Goal: Transaction & Acquisition: Purchase product/service

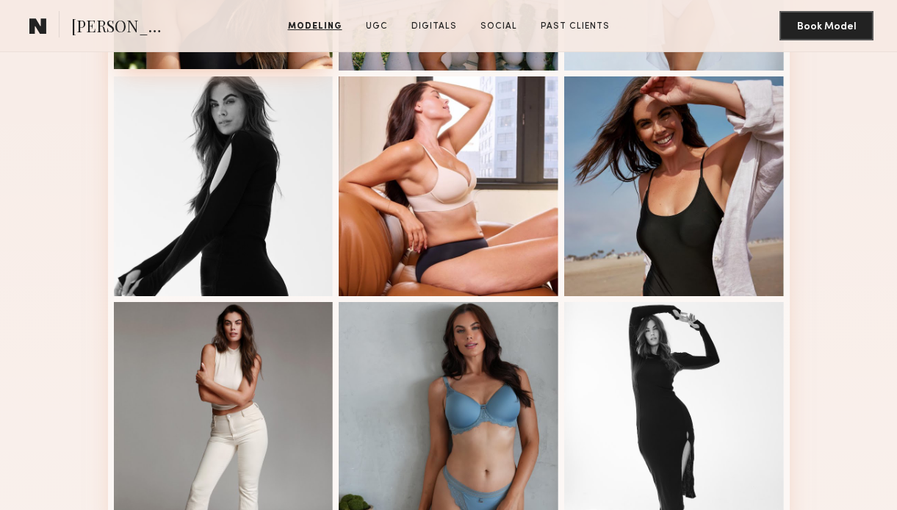
scroll to position [999, 0]
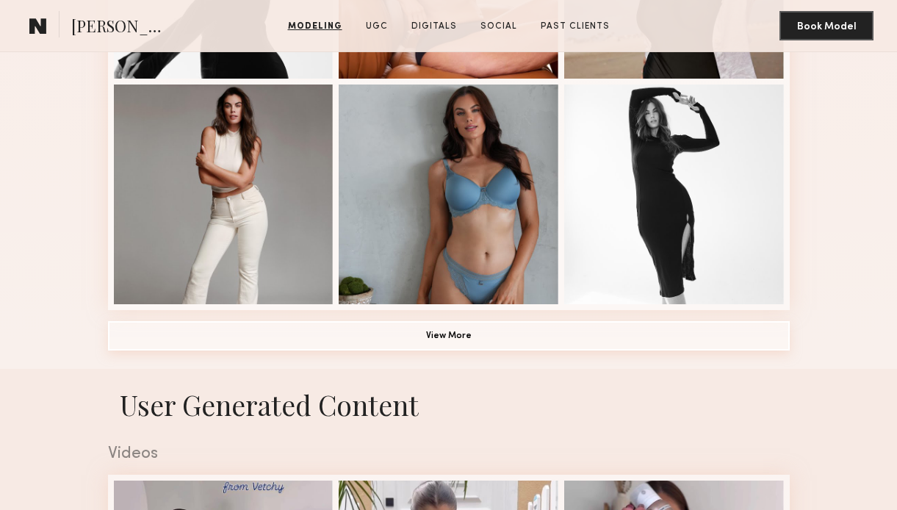
click at [272, 344] on button "View More" at bounding box center [449, 335] width 682 height 29
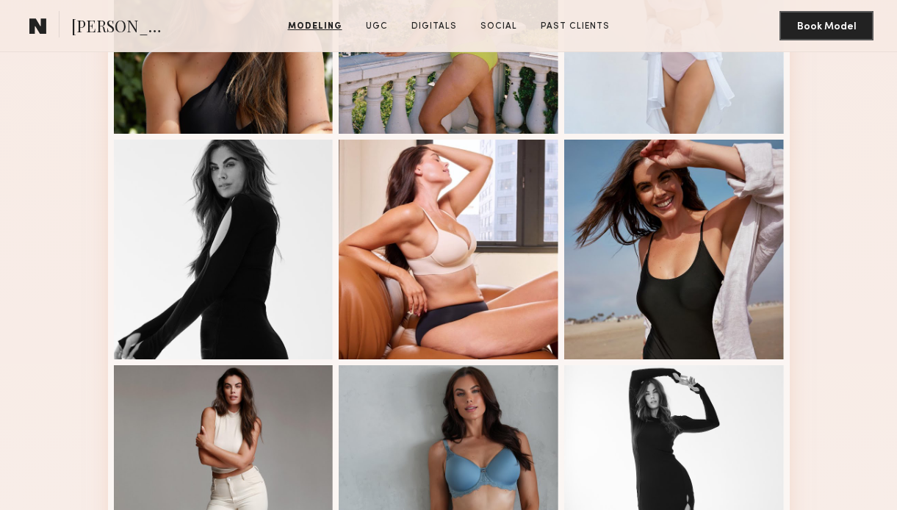
scroll to position [451, 0]
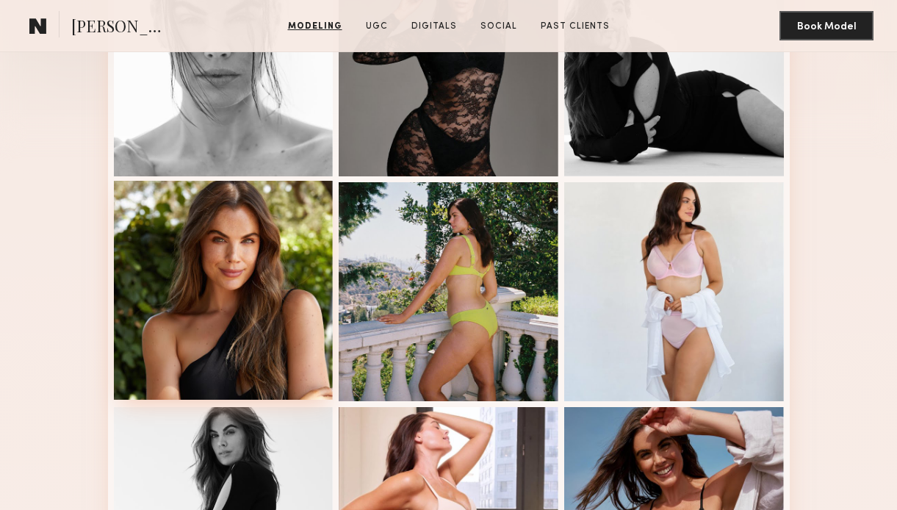
click at [168, 271] on div at bounding box center [224, 291] width 220 height 220
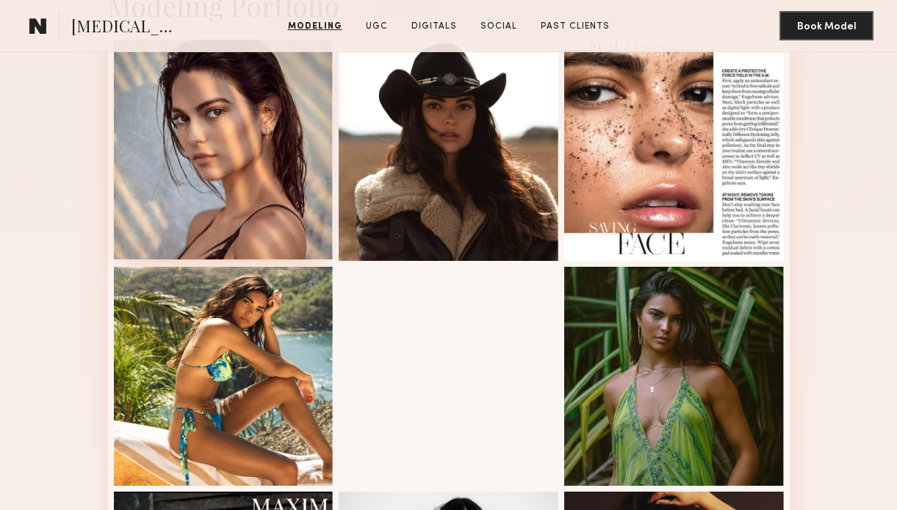
scroll to position [381, 0]
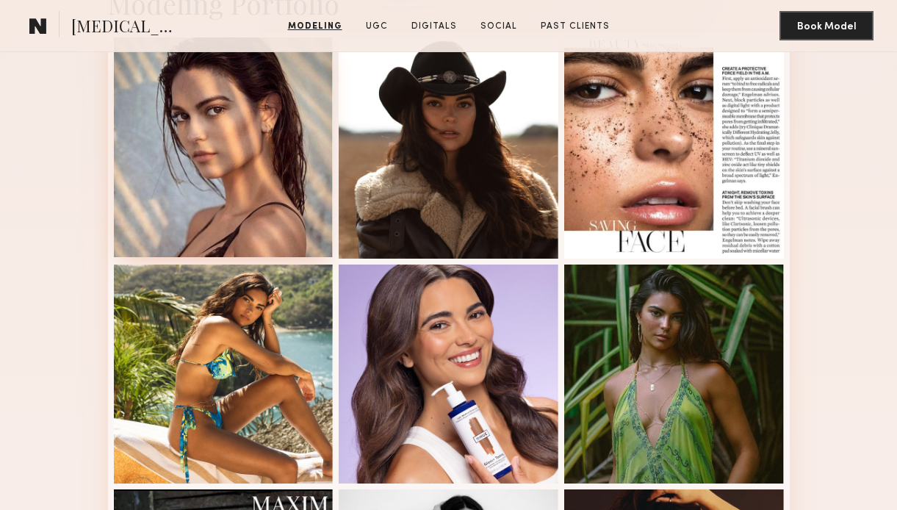
click at [234, 170] on div at bounding box center [224, 147] width 220 height 220
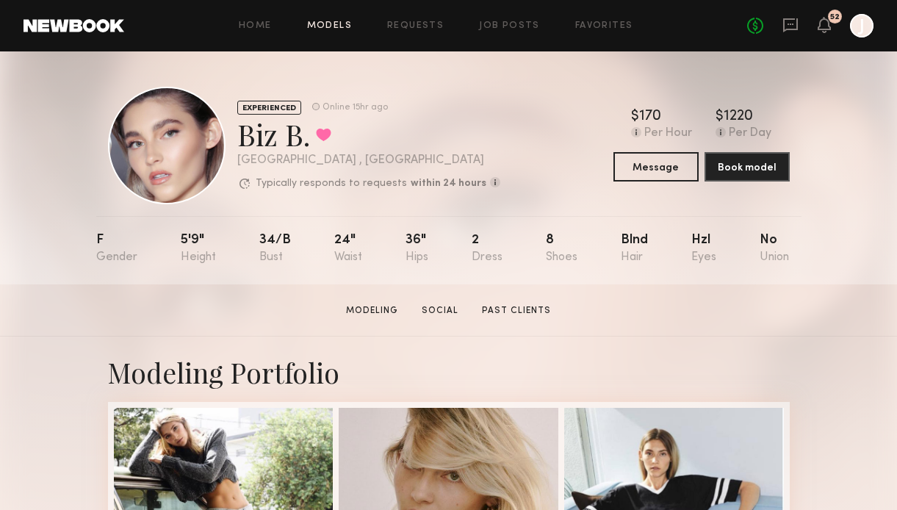
click at [326, 23] on link "Models" at bounding box center [329, 26] width 45 height 10
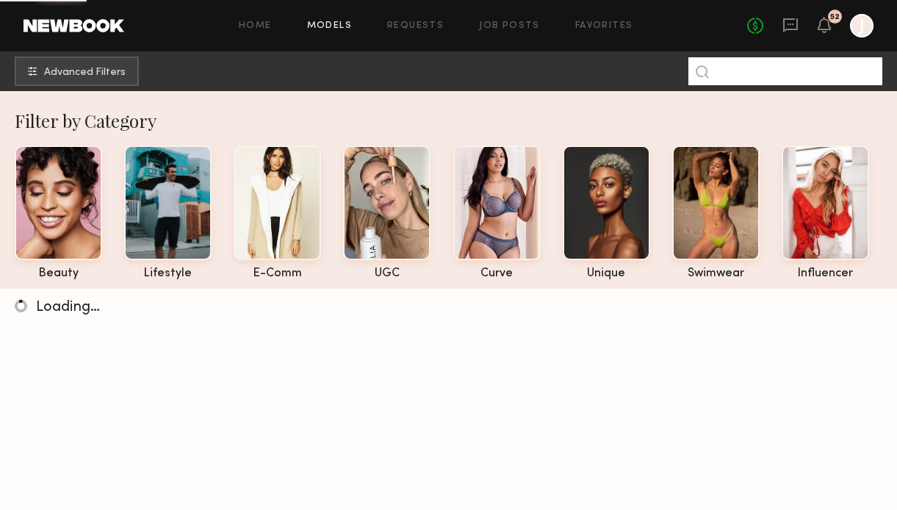
click at [794, 74] on input at bounding box center [786, 71] width 194 height 28
type input "****"
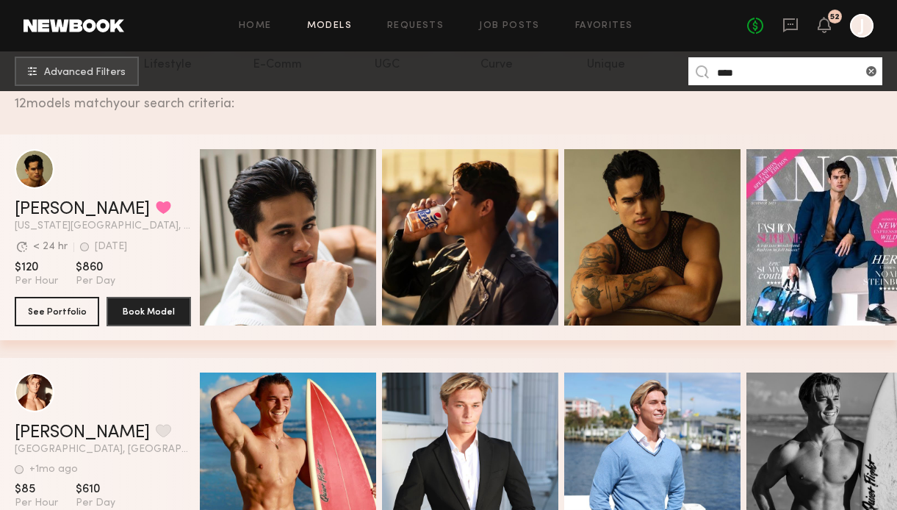
scroll to position [214, 0]
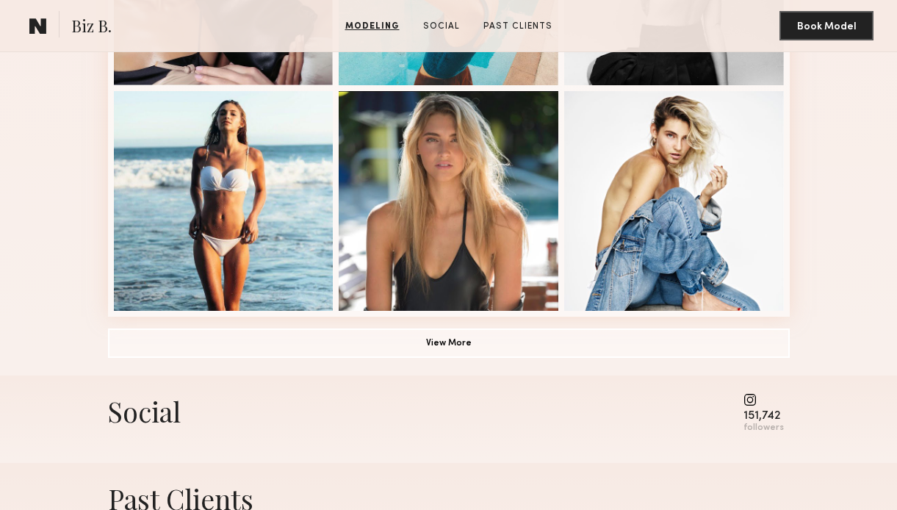
scroll to position [992, 0]
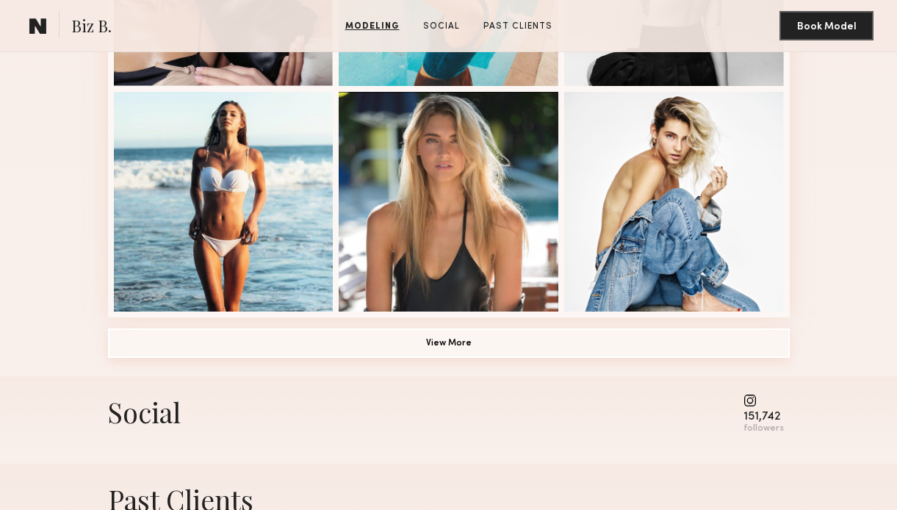
click at [287, 339] on button "View More" at bounding box center [449, 342] width 682 height 29
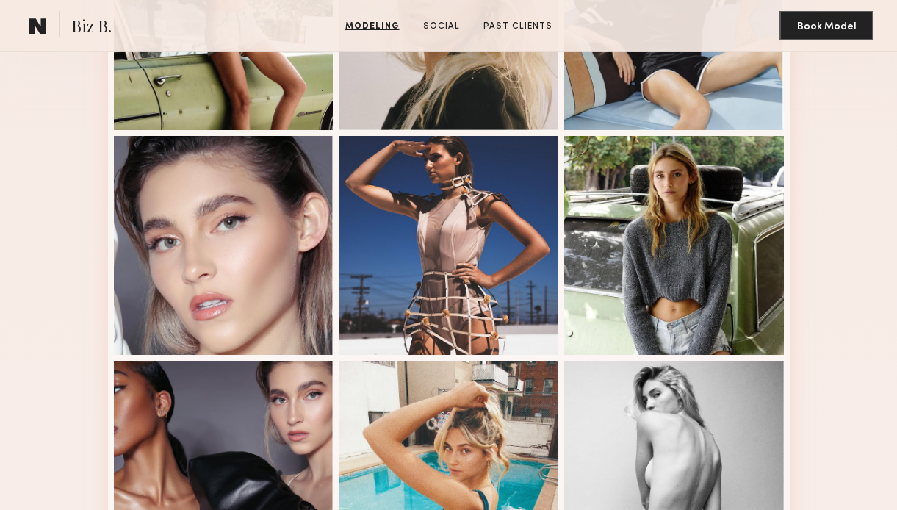
scroll to position [498, 0]
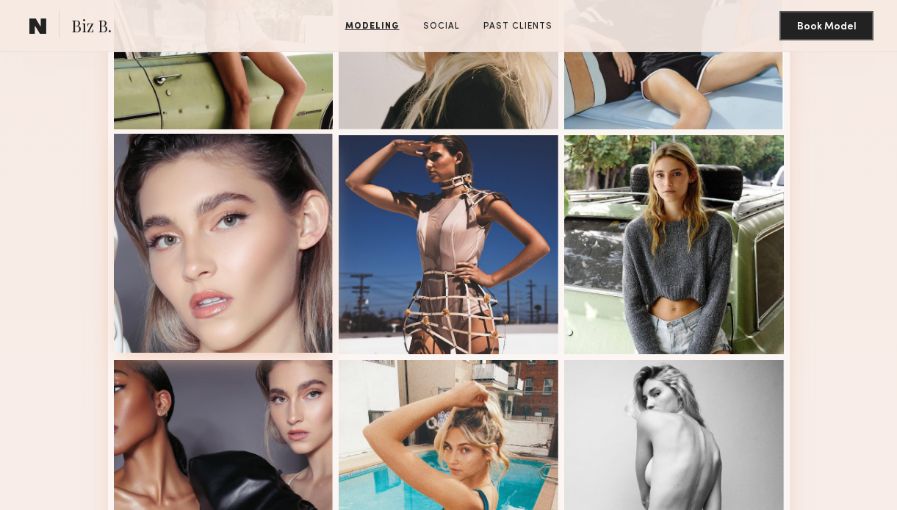
click at [213, 256] on div at bounding box center [224, 244] width 220 height 220
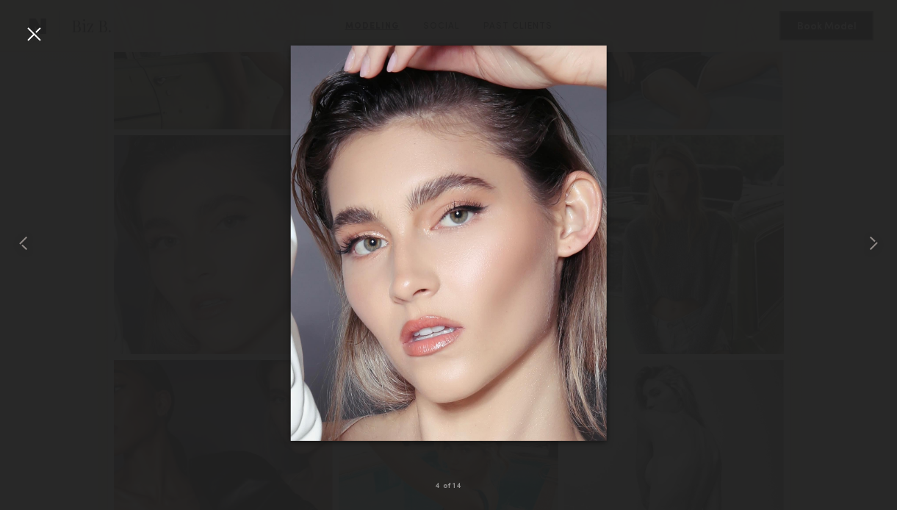
click at [37, 43] on div at bounding box center [34, 34] width 24 height 24
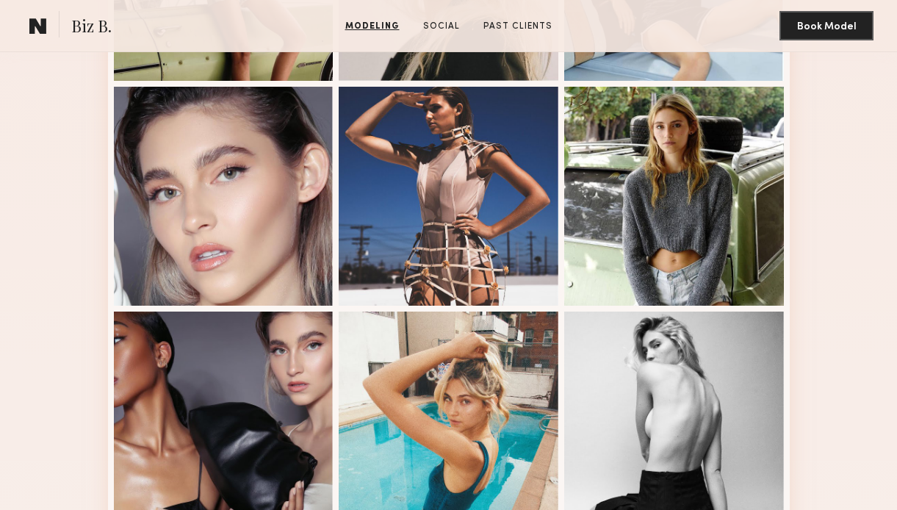
scroll to position [518, 0]
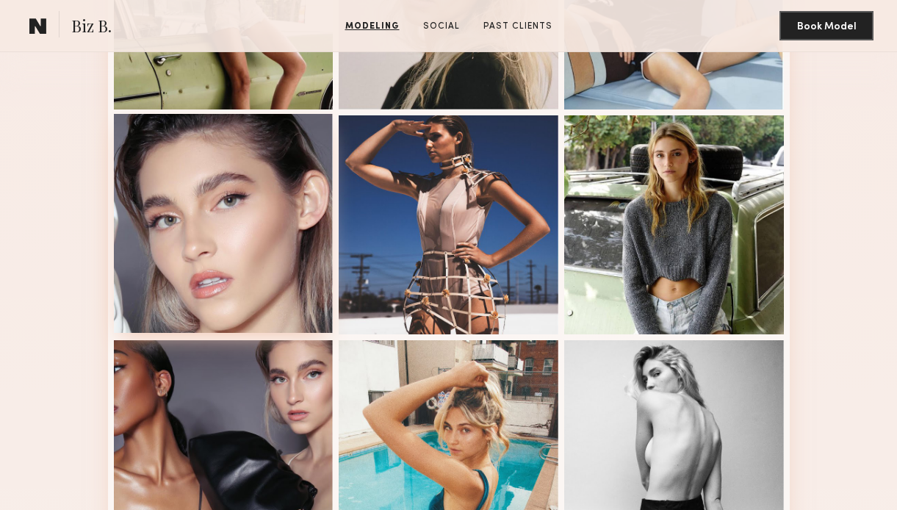
click at [201, 265] on div at bounding box center [224, 224] width 220 height 220
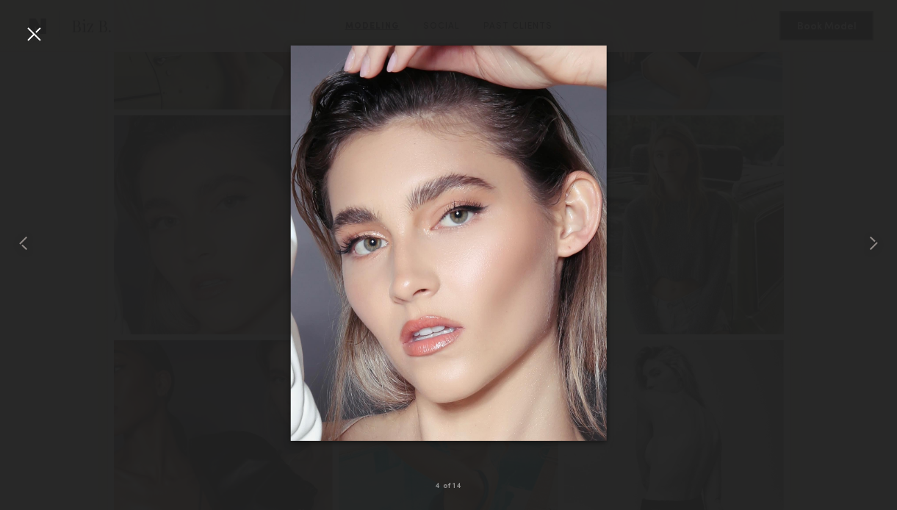
click at [36, 37] on div at bounding box center [34, 34] width 24 height 24
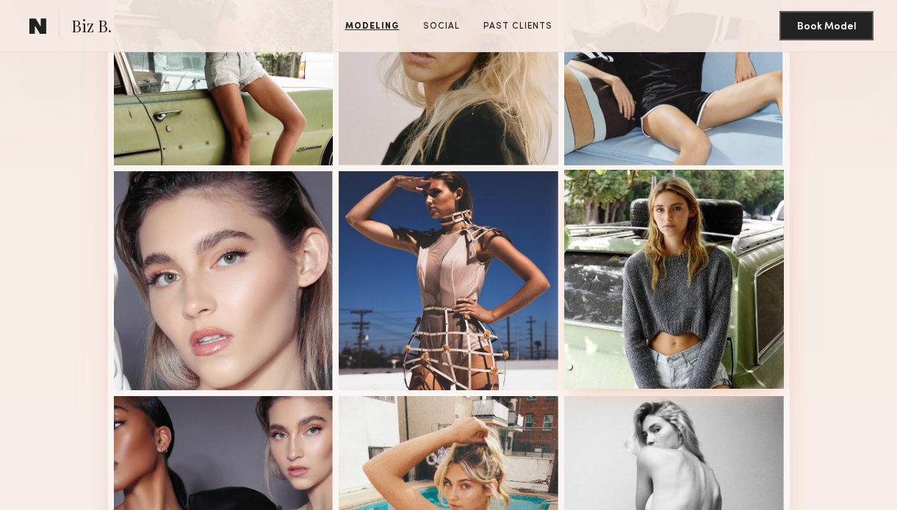
scroll to position [463, 0]
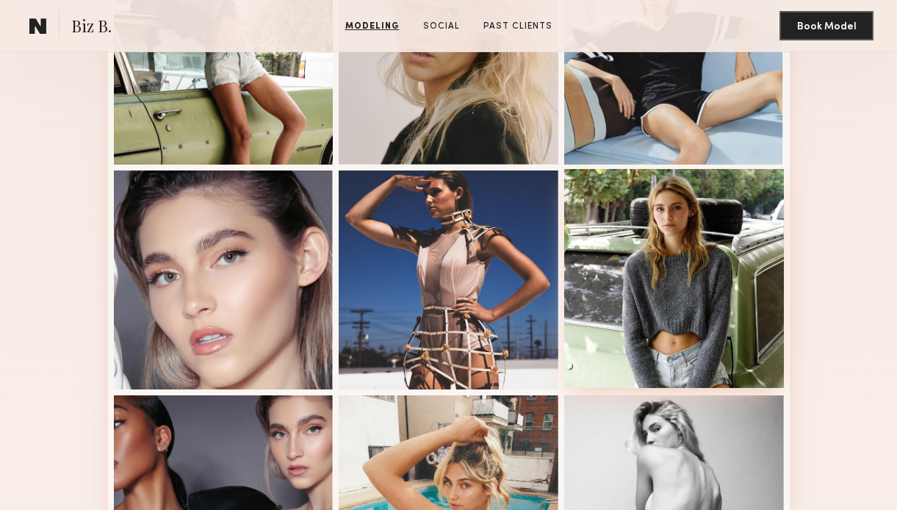
click at [644, 267] on div at bounding box center [674, 279] width 220 height 220
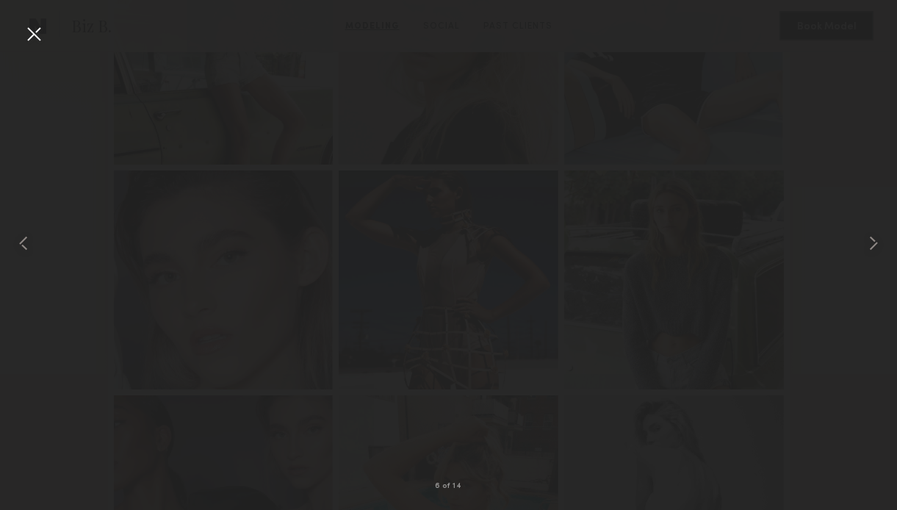
click at [662, 259] on div at bounding box center [448, 243] width 897 height 439
